Goal: Feedback & Contribution: Contribute content

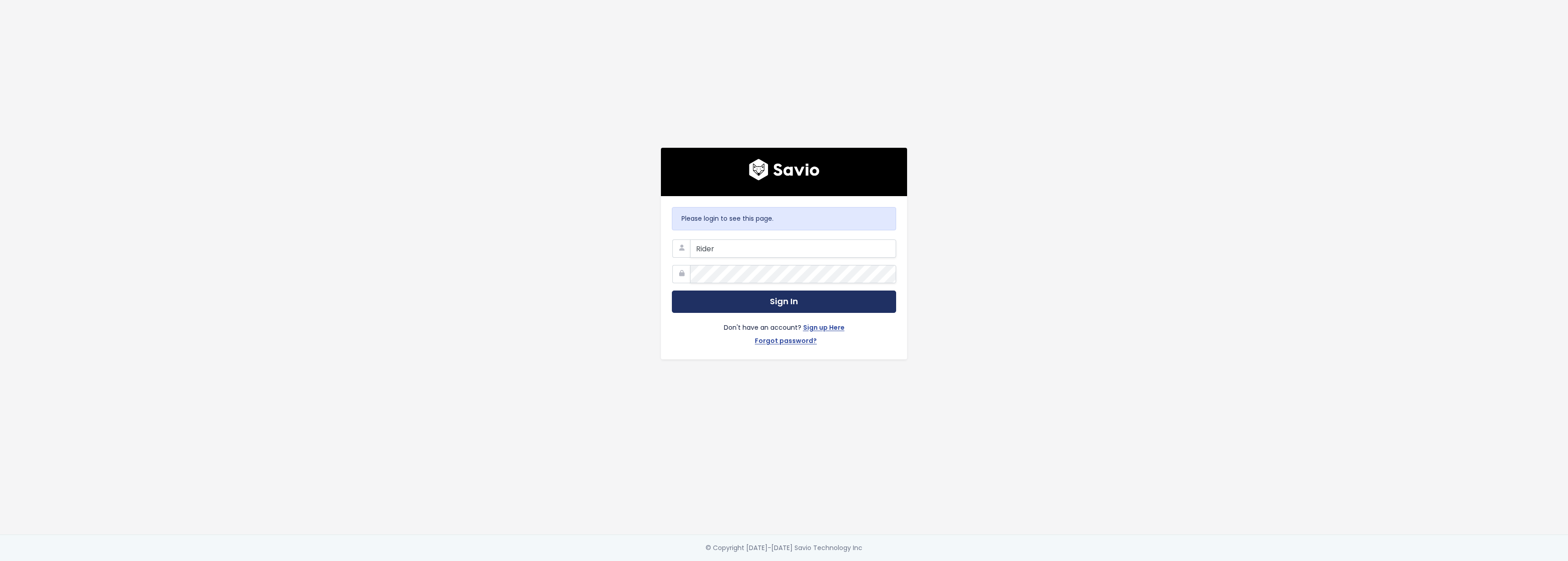
click at [764, 296] on button "Sign In" at bounding box center [784, 301] width 224 height 22
click at [594, 321] on div "Please login to see this page. Rider Sign In Don't have an account? Sign up Her…" at bounding box center [784, 267] width 519 height 534
click at [724, 294] on button "Sign In" at bounding box center [784, 301] width 224 height 22
click at [725, 248] on input "Rider" at bounding box center [794, 249] width 206 height 18
click at [725, 249] on input "Rider" at bounding box center [794, 249] width 206 height 18
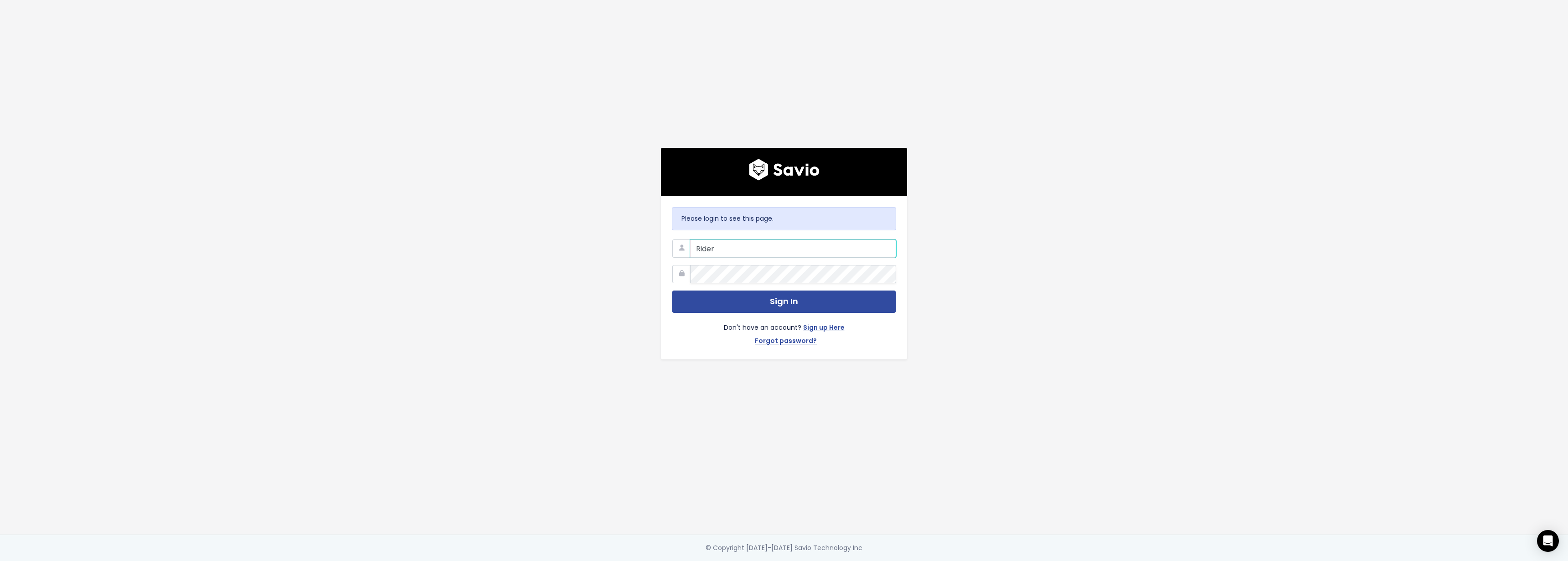
click at [725, 249] on input "Rider" at bounding box center [794, 249] width 206 height 18
type input "mrider@flinks.com"
click at [728, 293] on button "Sign In" at bounding box center [784, 301] width 224 height 22
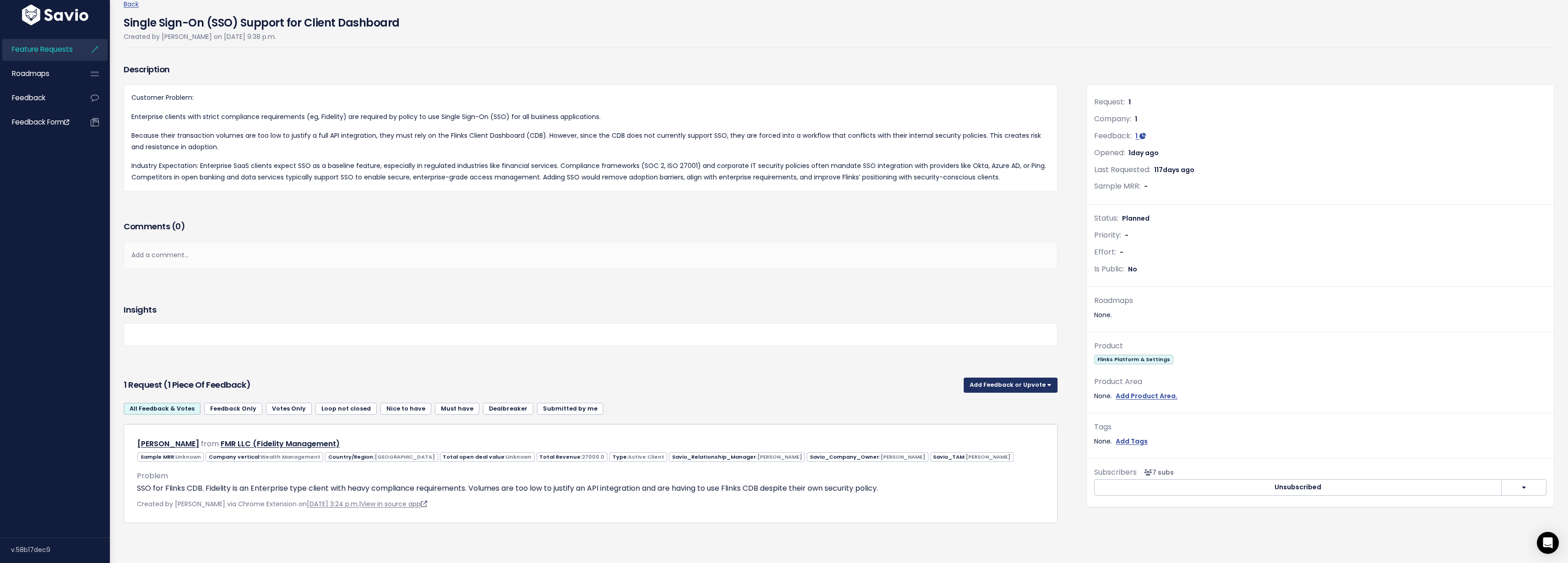
click at [987, 378] on button "Add Feedback or Upvote" at bounding box center [1011, 385] width 93 height 15
click at [634, 331] on div at bounding box center [590, 334] width 934 height 23
click at [998, 378] on button "Add Feedback or Upvote" at bounding box center [1011, 385] width 93 height 15
click at [1002, 418] on link "Add Feedback" at bounding box center [1011, 426] width 87 height 18
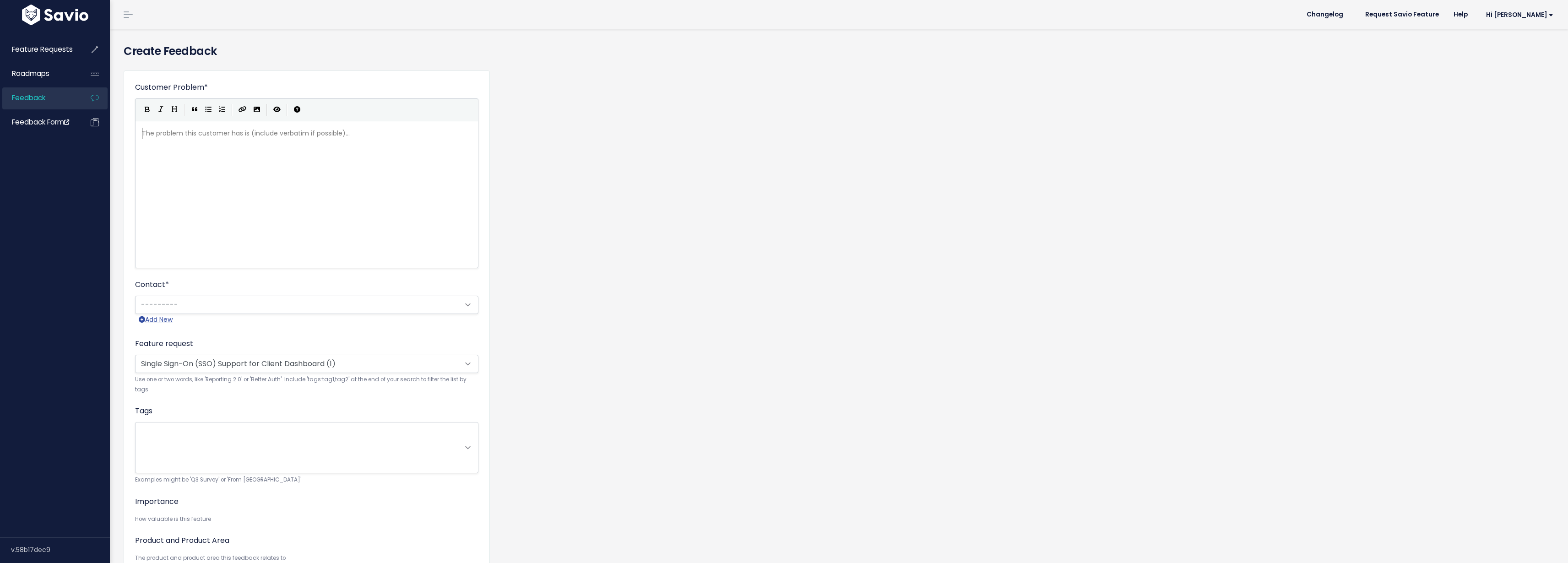
scroll to position [1, 0]
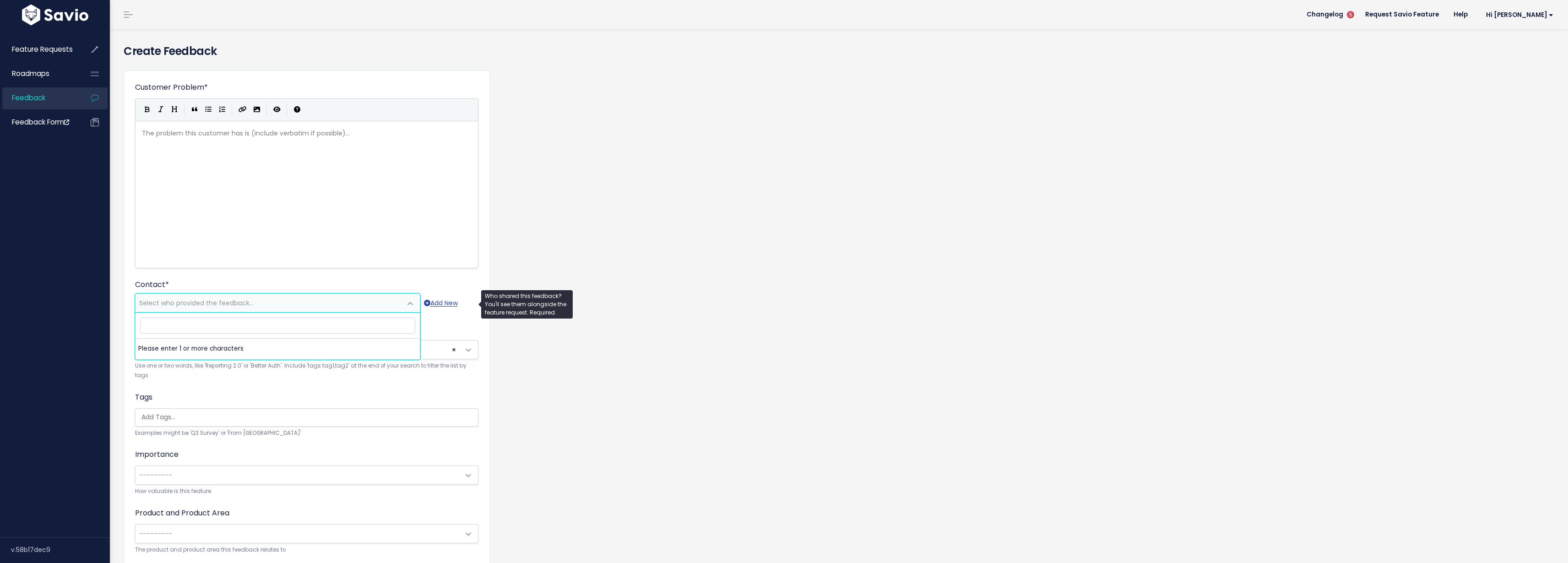
click at [285, 304] on span "Select who provided the feedback..." at bounding box center [268, 303] width 266 height 18
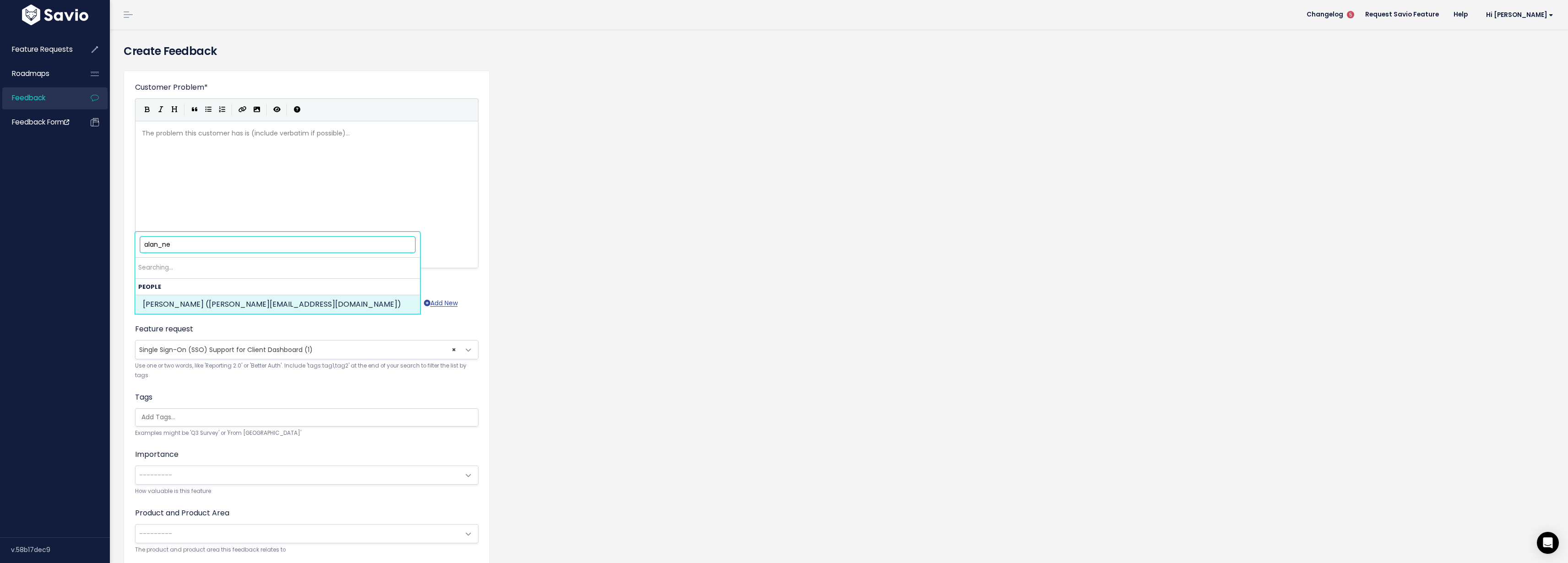
type input "alan_nem"
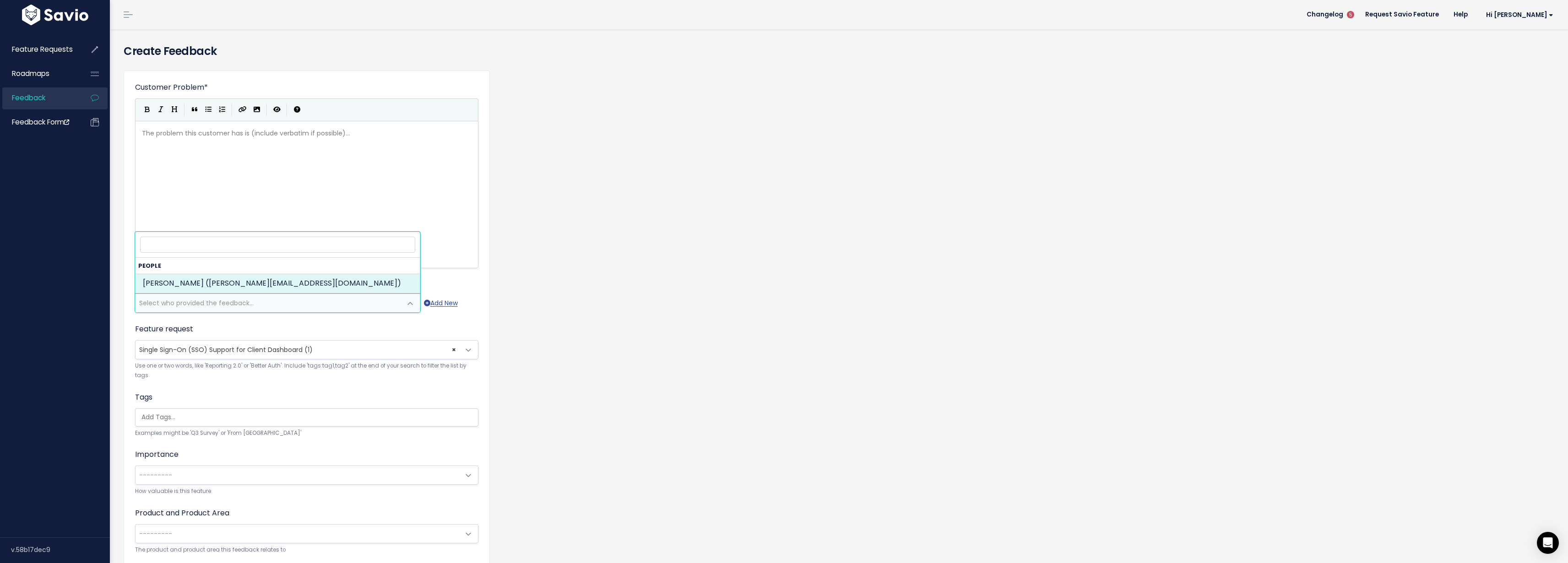
select select "88899992"
click at [194, 404] on div "Tags Examples might be 'Q3 Survey' or 'From [GEOGRAPHIC_DATA]'" at bounding box center [306, 415] width 343 height 46
click at [196, 413] on input "search" at bounding box center [309, 417] width 342 height 10
click at [573, 395] on div "Customer Problem * | | | | The problem this customer has is (include verbatim i…" at bounding box center [839, 339] width 1444 height 551
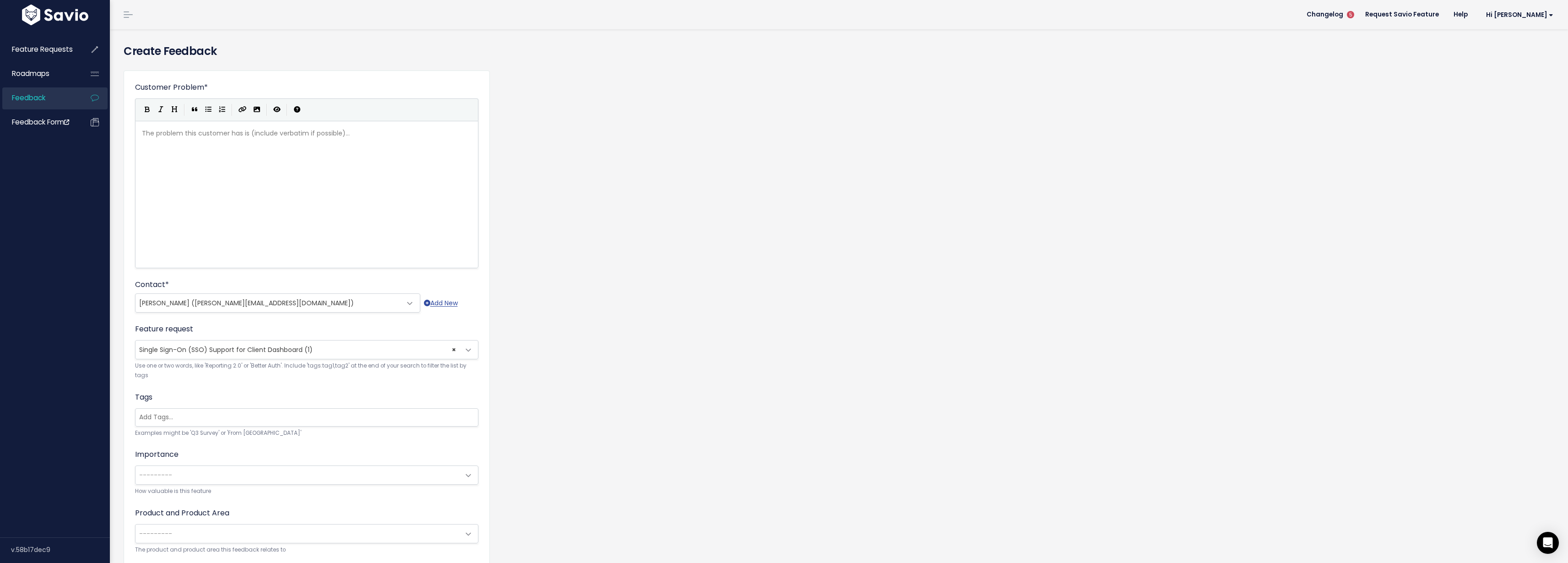
scroll to position [2, 0]
click at [304, 463] on div "Importance --------- [GEOGRAPHIC_DATA] to have Must have Dealbreaker --------- …" at bounding box center [306, 470] width 343 height 48
click at [253, 460] on div "Importance --------- [GEOGRAPHIC_DATA] to have Must have Dealbreaker --------- …" at bounding box center [306, 470] width 343 height 48
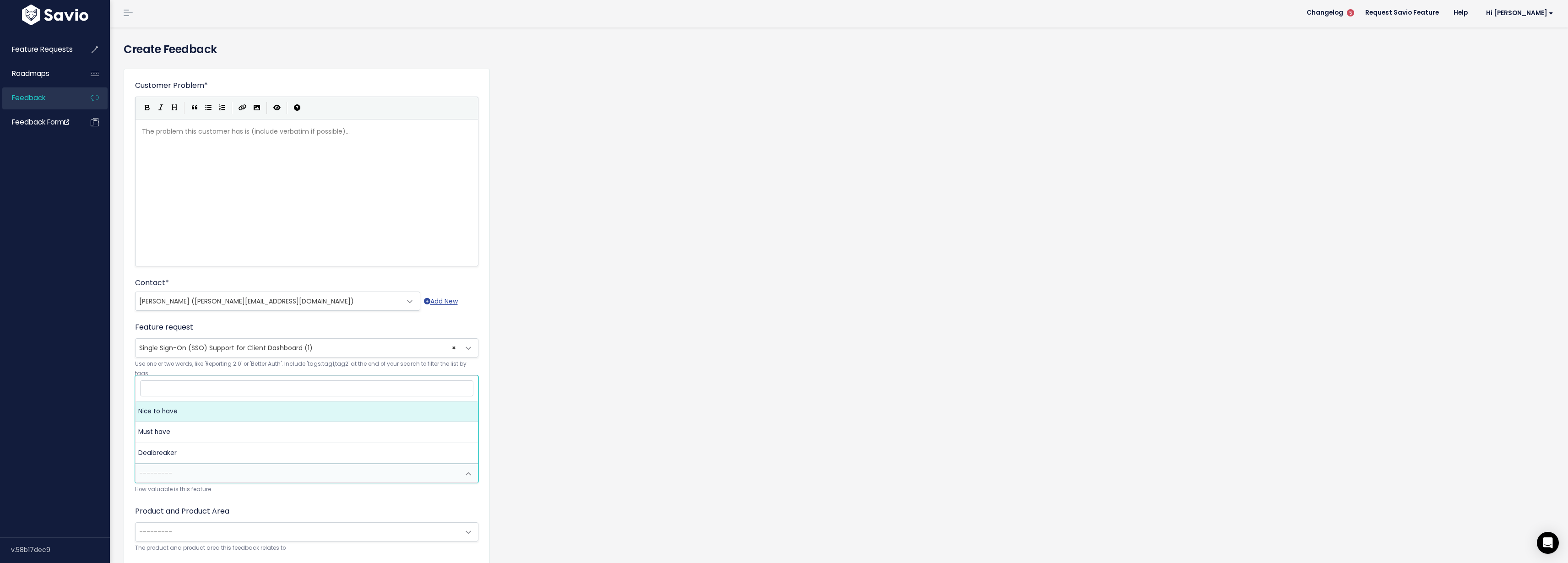
click at [252, 465] on span "---------" at bounding box center [297, 473] width 324 height 18
select select "MUST_HAVE"
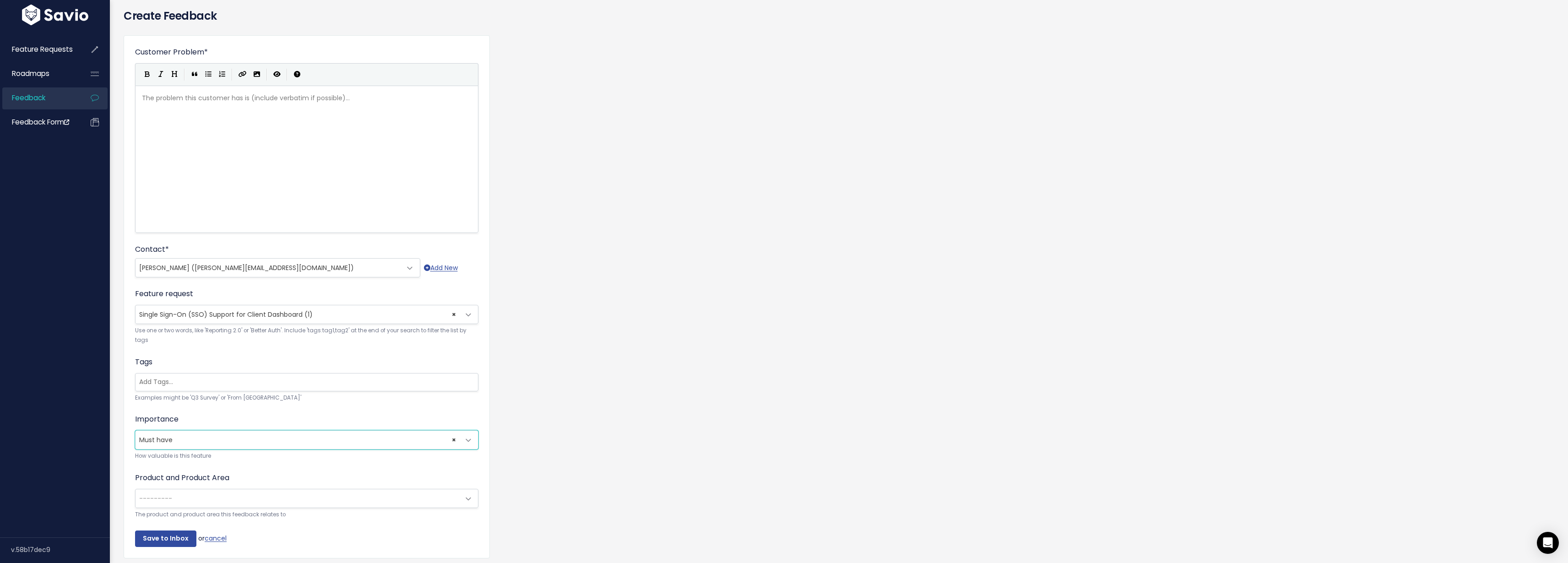
scroll to position [73, 0]
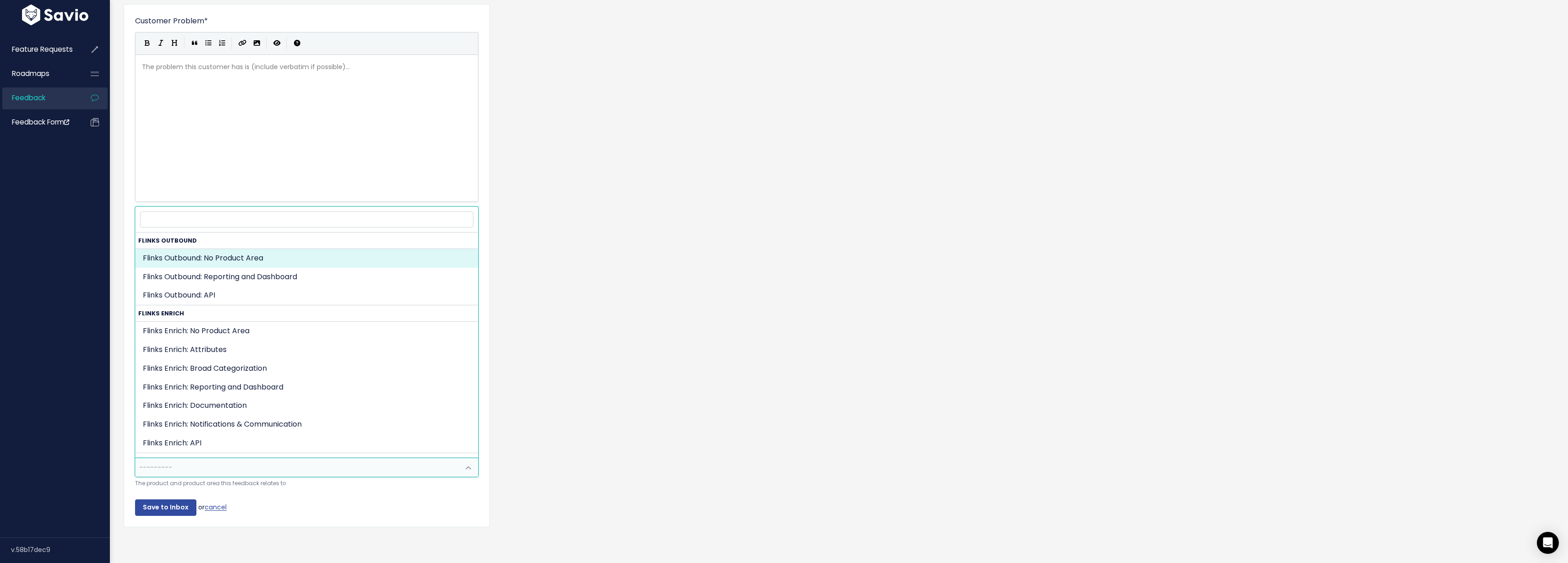
click at [256, 463] on span "---------" at bounding box center [297, 467] width 324 height 18
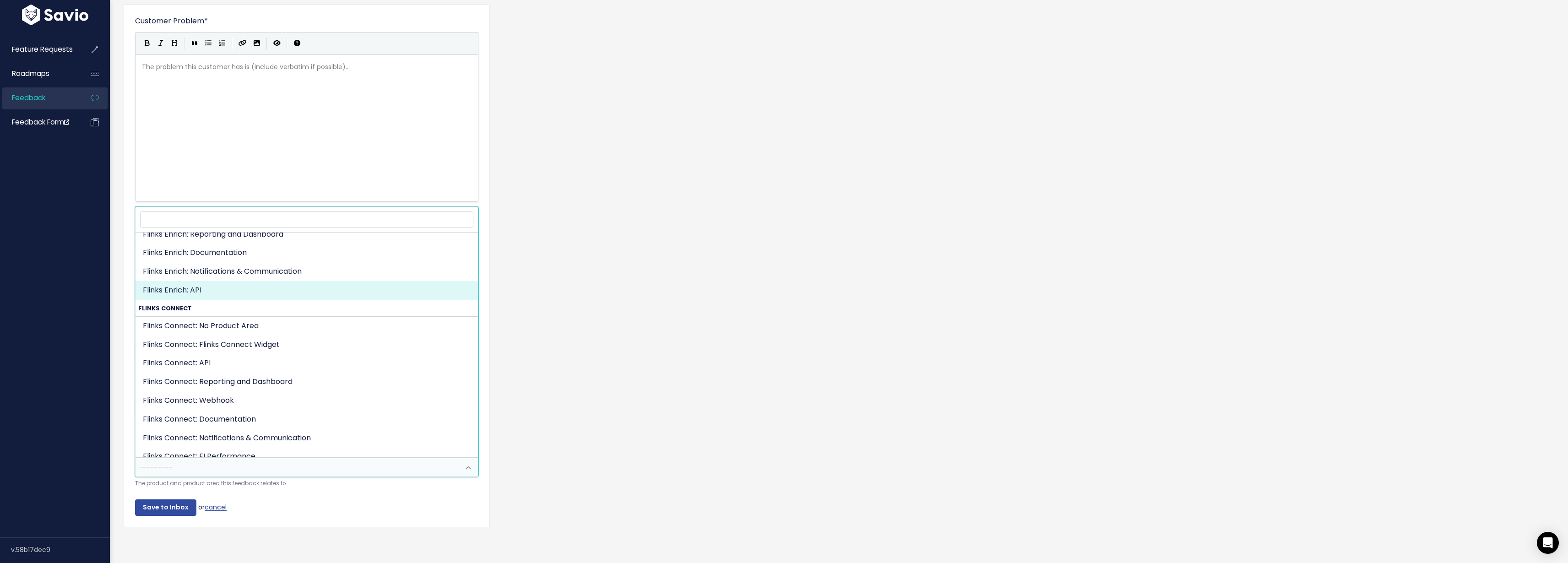
scroll to position [154, 0]
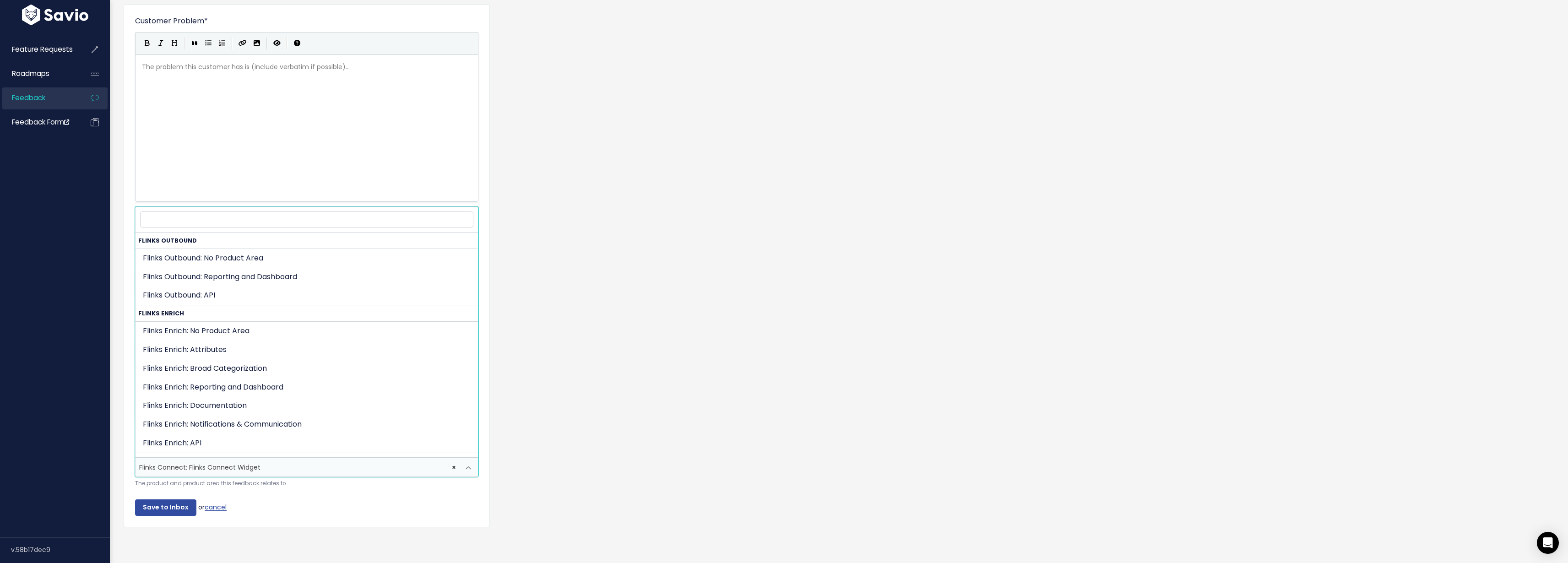
click at [340, 461] on span "× Flinks Connect: Flinks Connect Widget" at bounding box center [297, 467] width 324 height 18
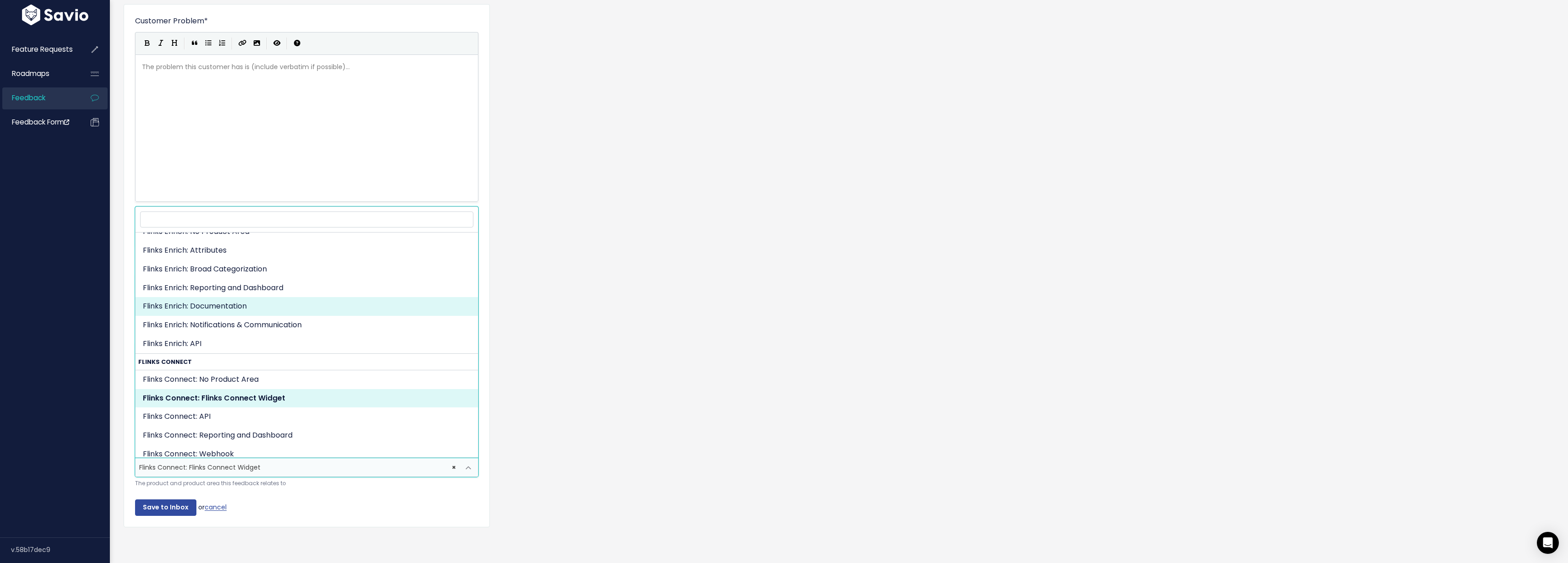
scroll to position [0, 0]
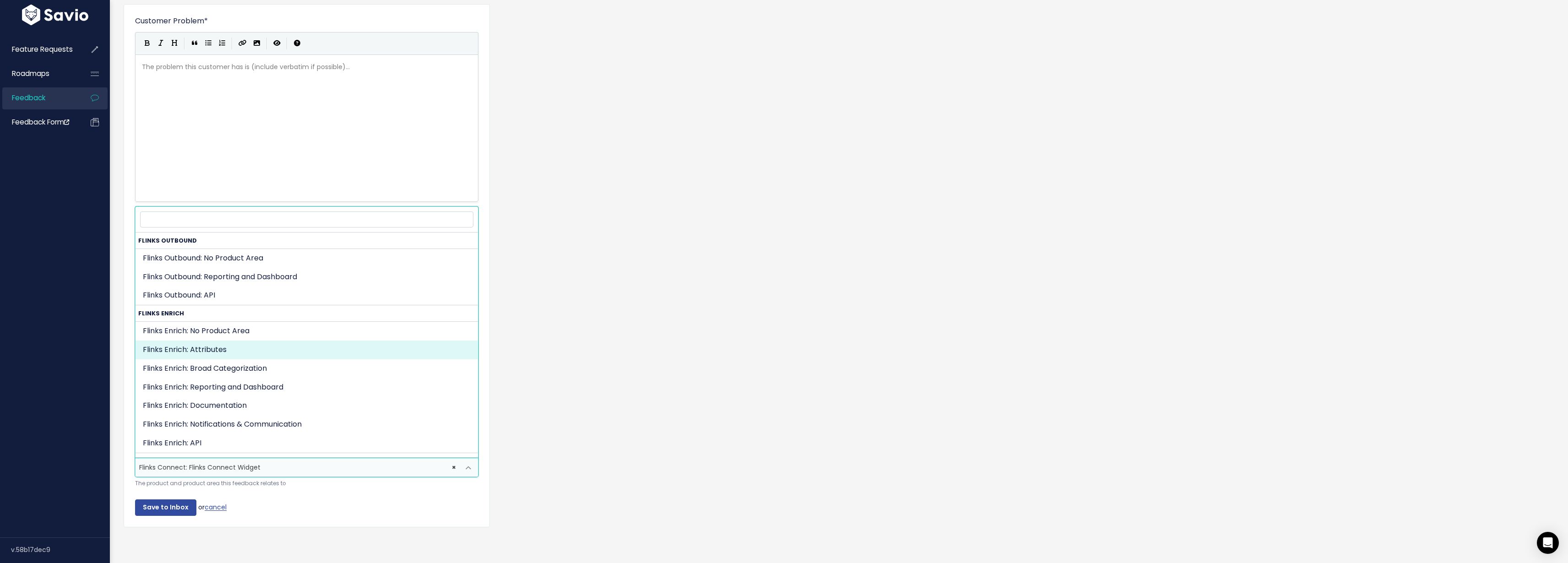
select select "ENRICHMENT:ATTRIBUTES"
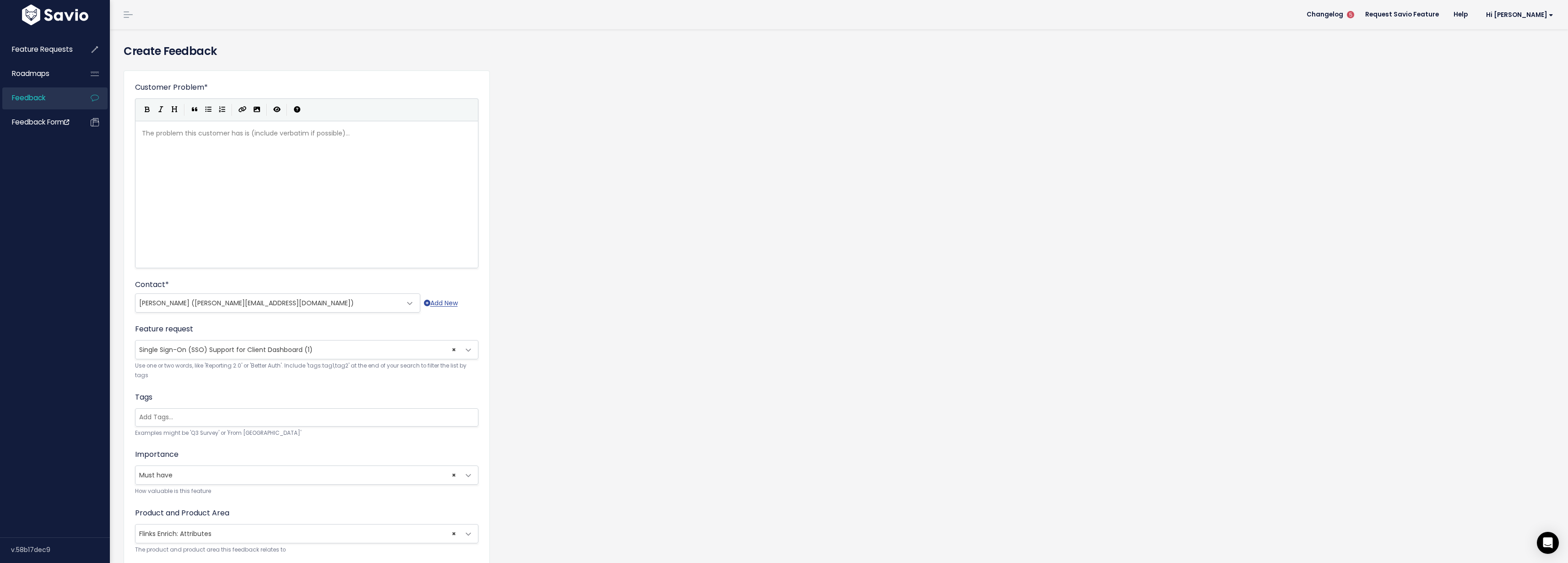
click at [247, 228] on div "The problem this customer has is (include verbatim if possible)... xxxxxxxxxx ​" at bounding box center [318, 206] width 356 height 160
type textarea "They"
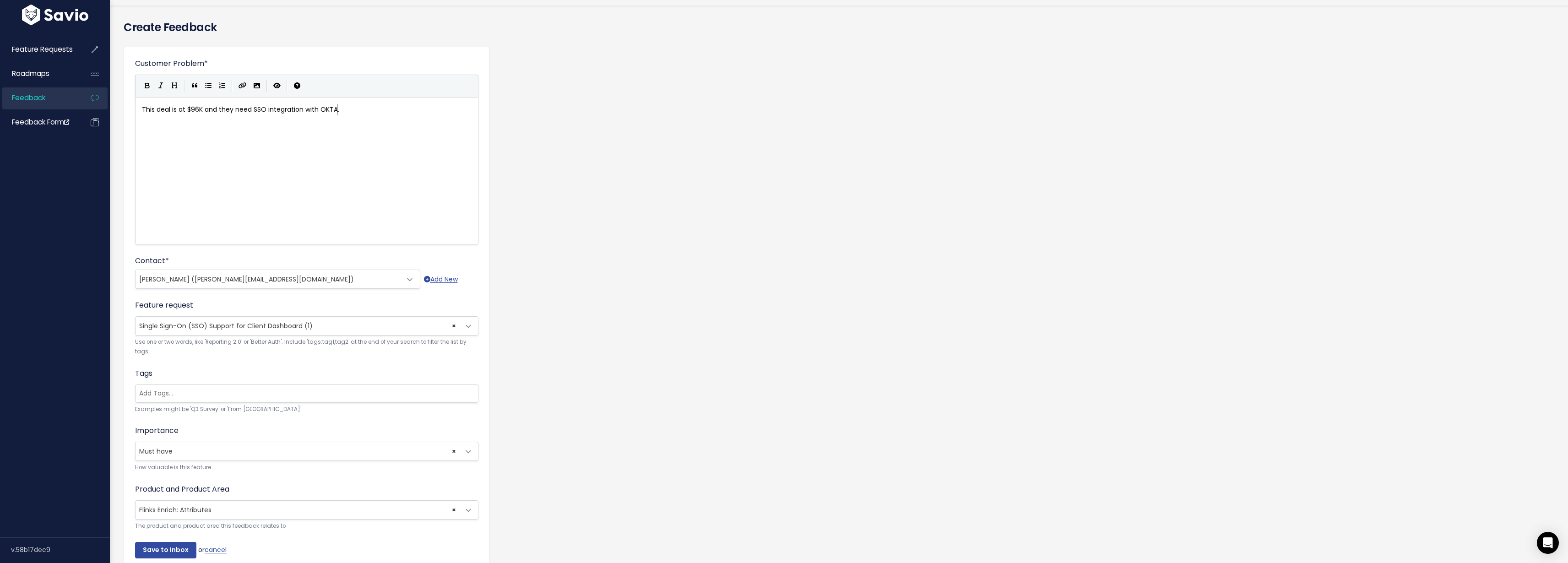
scroll to position [73, 0]
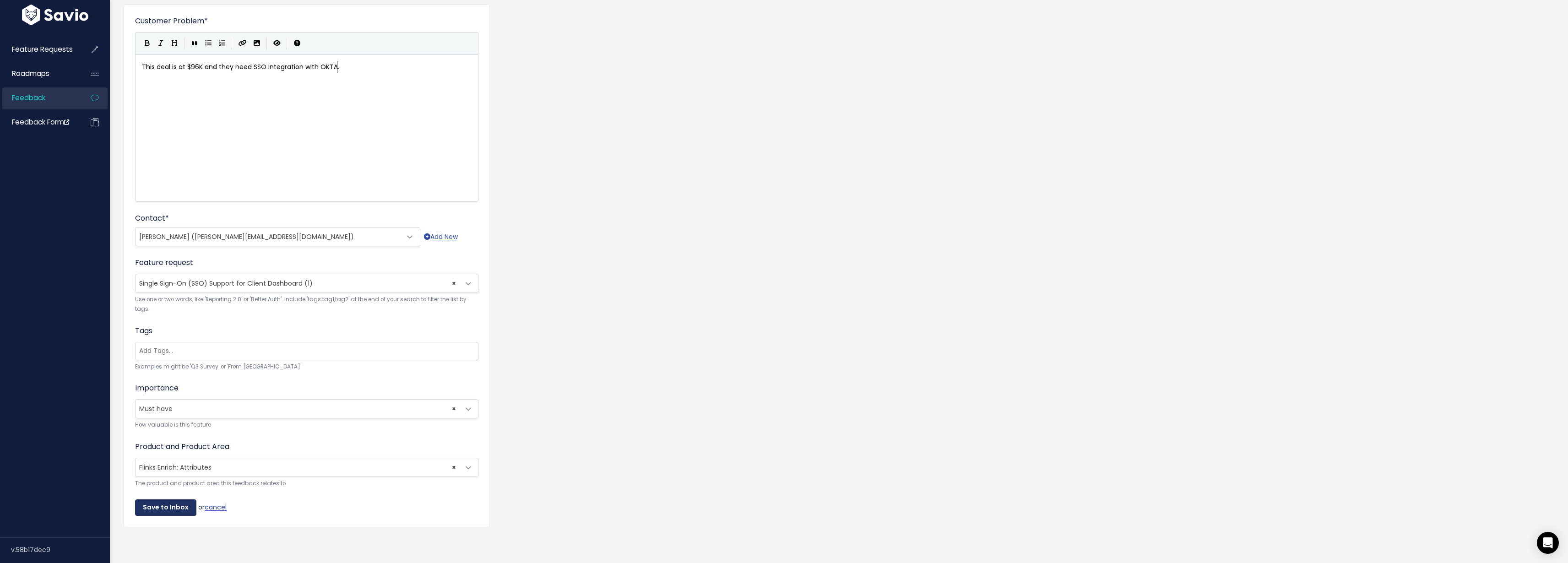
type textarea "is deal is at $96K and they need SSO integration with OKTA."
click at [167, 505] on input "Save to Inbox" at bounding box center [166, 507] width 62 height 17
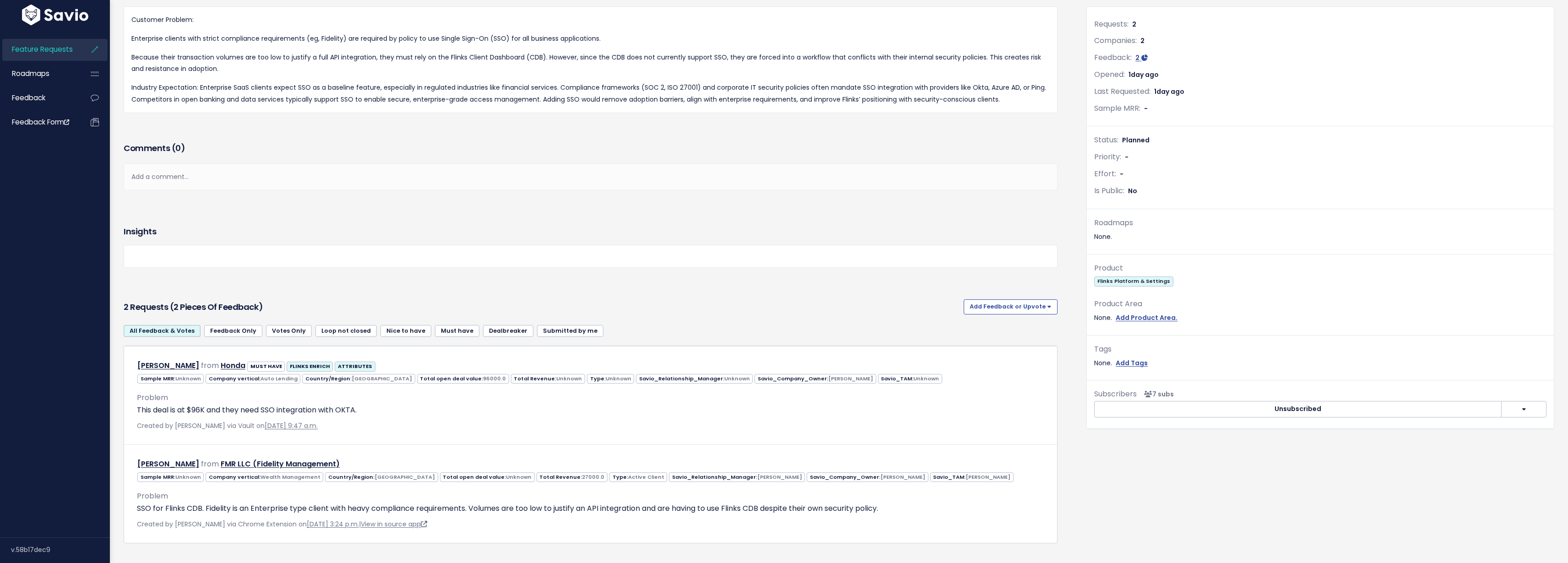
scroll to position [194, 0]
